Goal: Use online tool/utility: Utilize a website feature to perform a specific function

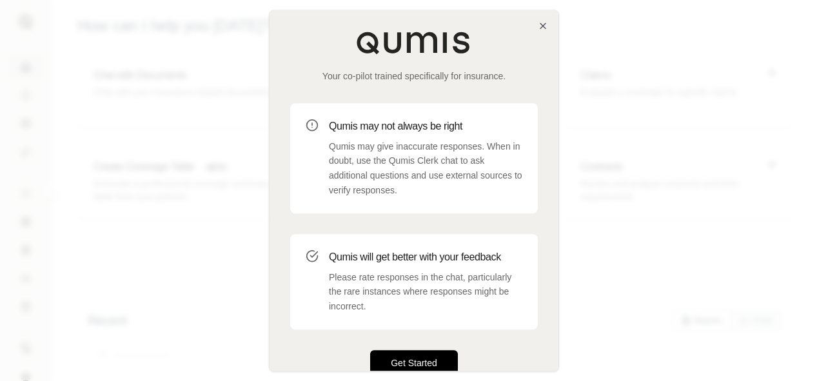
click at [402, 358] on button "Get Started" at bounding box center [414, 363] width 88 height 26
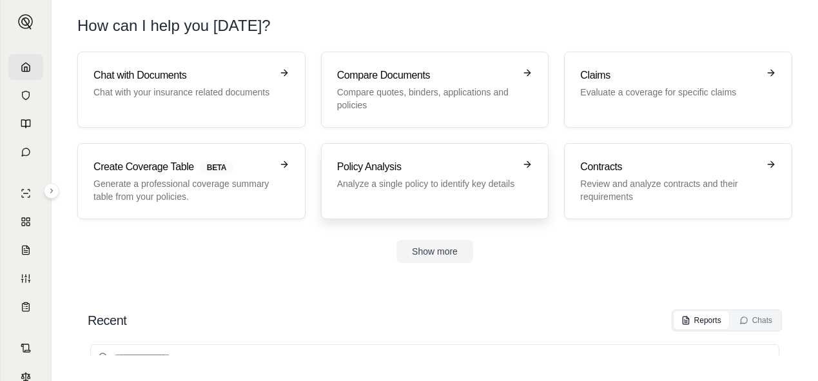
click at [452, 186] on p "Analyze a single policy to identify key details" at bounding box center [426, 183] width 178 height 13
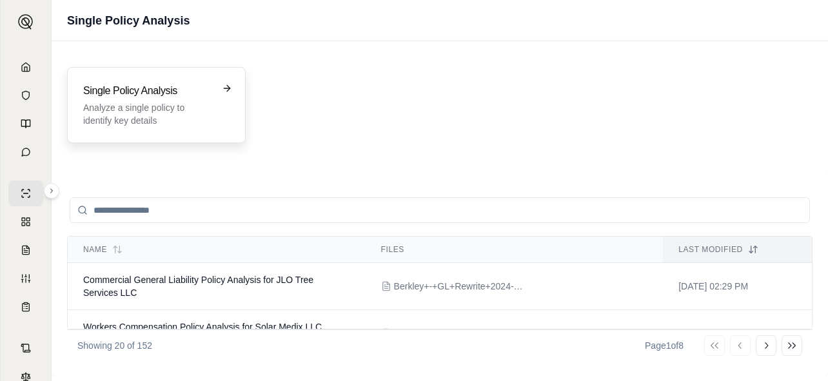
click at [104, 95] on h3 "Single Policy Analysis" at bounding box center [147, 90] width 128 height 15
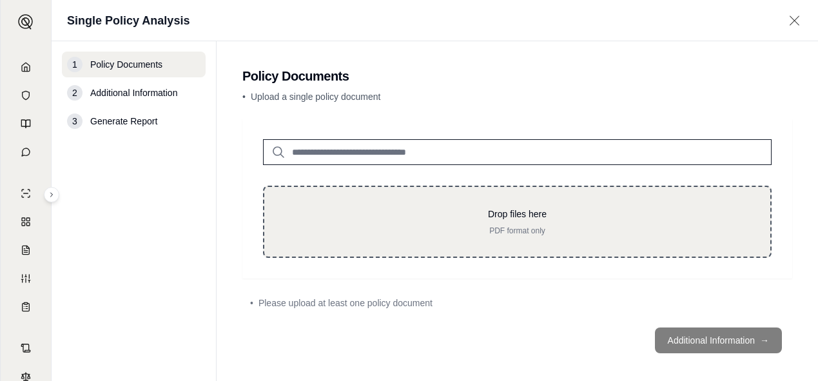
click at [439, 227] on p "PDF format only" at bounding box center [517, 231] width 465 height 10
type input "**********"
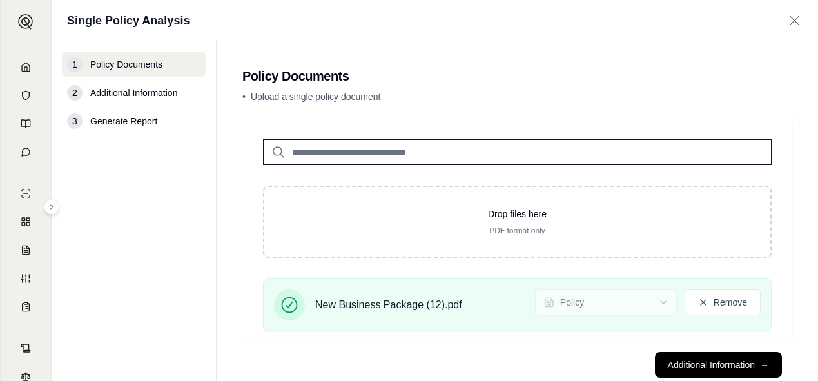
scroll to position [33, 0]
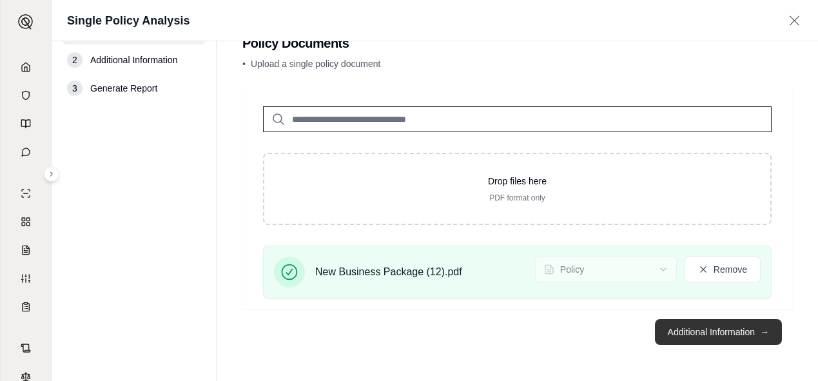
click at [745, 322] on button "Additional Information →" at bounding box center [718, 332] width 127 height 26
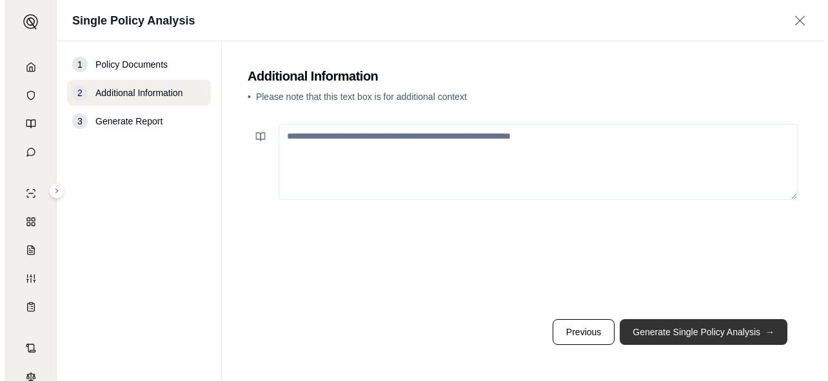
scroll to position [0, 0]
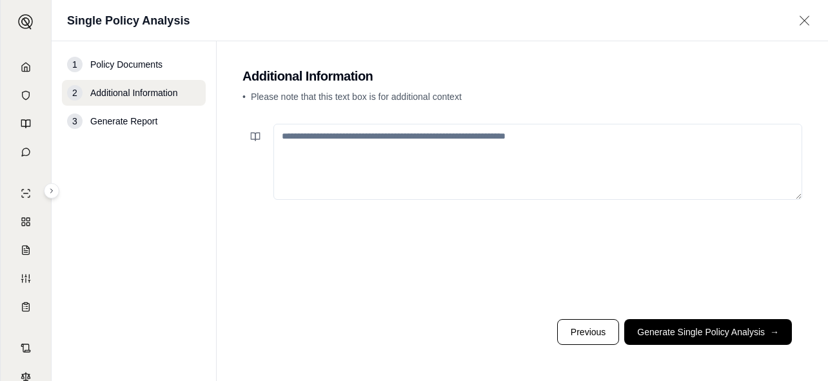
click at [463, 163] on textarea at bounding box center [537, 162] width 529 height 76
paste textarea "**********"
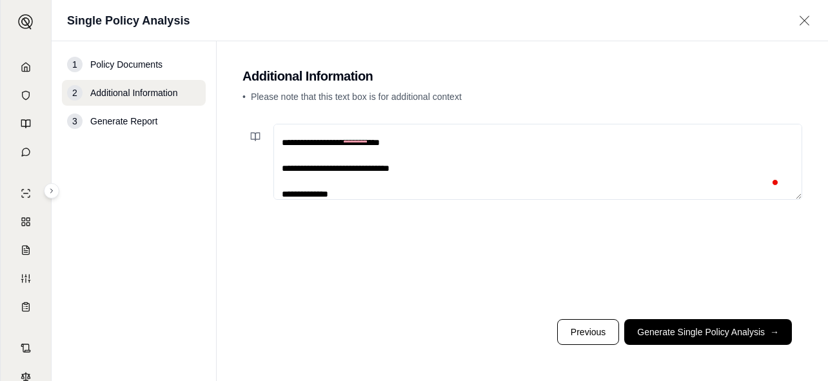
scroll to position [496, 0]
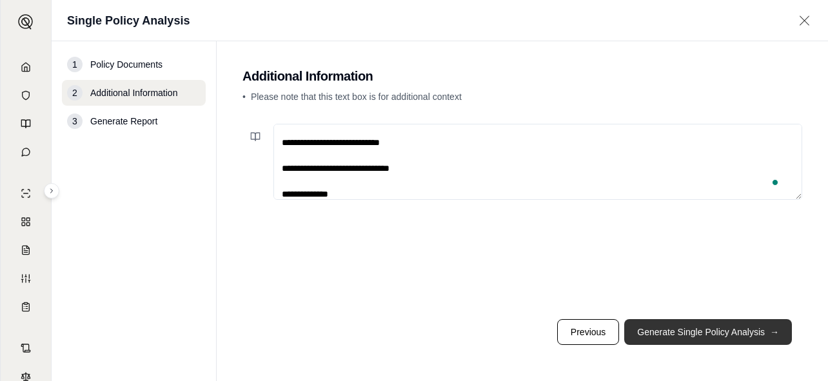
type textarea "**********"
click at [680, 329] on button "Generate Single Policy Analysis →" at bounding box center [708, 332] width 168 height 26
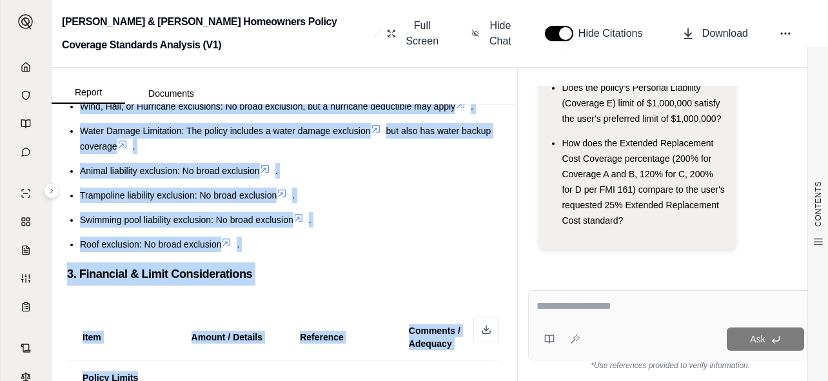
scroll to position [954, 0]
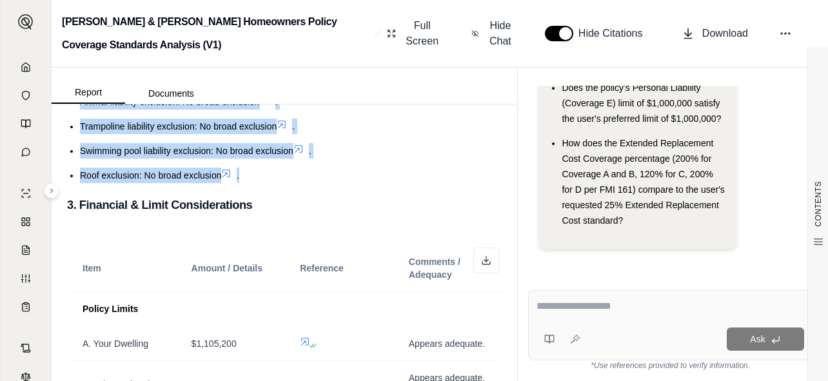
copy div "Policy Standards Review Limits/Coverages: Liability: Meets the minimum requirem…"
drag, startPoint x: 66, startPoint y: 182, endPoint x: 331, endPoint y: 206, distance: 266.7
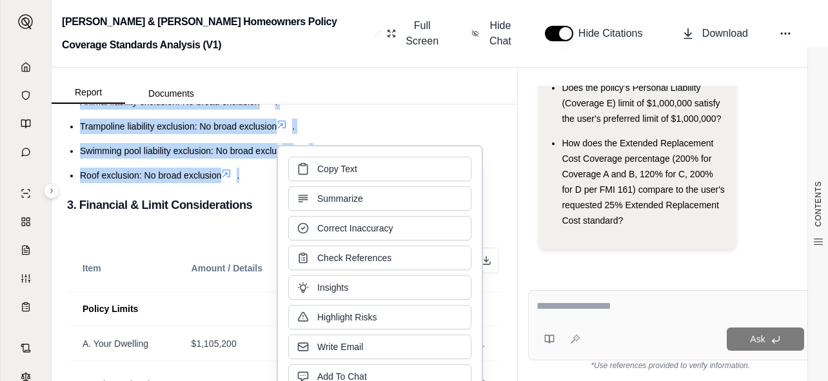
click at [333, 167] on span "Copy Text" at bounding box center [337, 168] width 40 height 13
